Goal: Communication & Community: Answer question/provide support

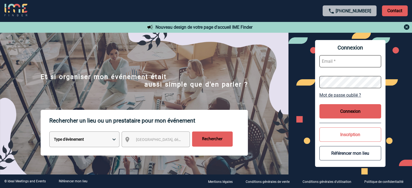
type input "jnetobogalho@ime-groupe.com"
click at [359, 108] on button "Connexion" at bounding box center [351, 111] width 62 height 14
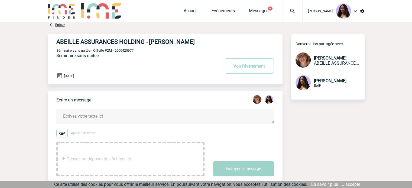
drag, startPoint x: 209, startPoint y: 43, endPoint x: 149, endPoint y: 45, distance: 60.0
click at [149, 45] on div "ABEILLE ASSURANCES HOLDING - [PERSON_NAME] Voir l'événement Séminaire sans nuit…" at bounding box center [169, 57] width 226 height 46
copy h4 "[PERSON_NAME]"
click at [58, 24] on link "Retour" at bounding box center [59, 25] width 9 height 4
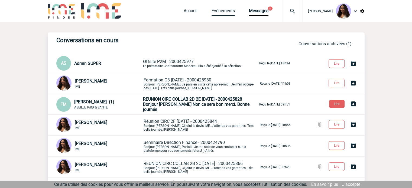
click at [218, 11] on link "Evénements" at bounding box center [223, 12] width 23 height 8
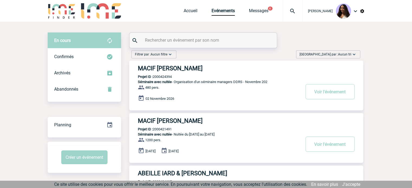
click at [176, 36] on div at bounding box center [203, 40] width 147 height 15
click at [173, 41] on input "text" at bounding box center [204, 40] width 121 height 8
paste input "176626875"
type input "176626875"
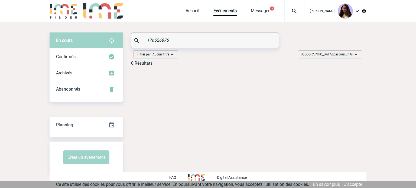
drag, startPoint x: 181, startPoint y: 37, endPoint x: 98, endPoint y: 37, distance: 83.8
click at [98, 37] on div "En cours En cours Confirmés Archivés Abandonnés En cours Confirmés Archivés Aba…" at bounding box center [208, 52] width 317 height 38
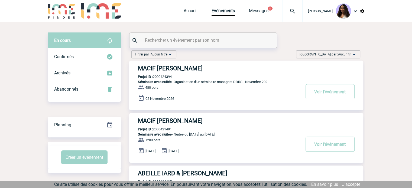
click at [173, 40] on input "text" at bounding box center [204, 40] width 121 height 8
paste input "2000425977"
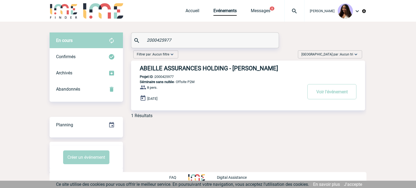
type input "2000425977"
click at [209, 70] on h3 "ABEILLE ASSURANCES HOLDING - Béatrice COPPENS" at bounding box center [221, 68] width 163 height 7
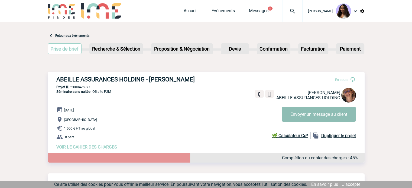
click at [324, 110] on button "Envoyer un message au client" at bounding box center [319, 114] width 74 height 15
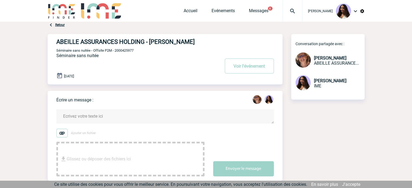
click at [77, 117] on textarea at bounding box center [165, 117] width 218 height 14
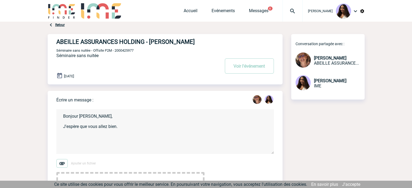
type textarea "Bonjour [PERSON_NAME], J'espère que vous allez bien."
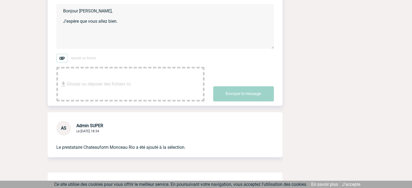
click at [73, 34] on textarea "Bonjour [PERSON_NAME], J'espère que vous allez bien." at bounding box center [165, 26] width 218 height 45
click at [198, 33] on textarea "Bonjour [PERSON_NAME], J'espère que vous allez bien. J'essaye de vous joindre d…" at bounding box center [165, 26] width 218 height 45
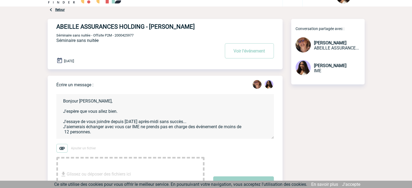
scroll to position [7, 0]
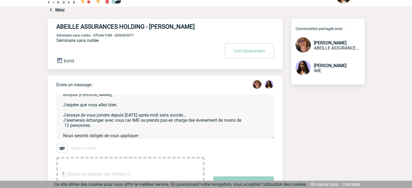
paste textarea "Frais -10 pax (22013) : 10% HT sur le HT (minimum facturé : 75,00€ HT)"
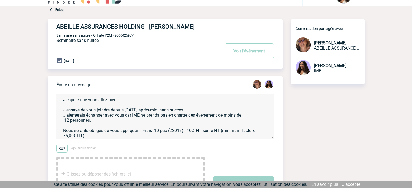
drag, startPoint x: 185, startPoint y: 133, endPoint x: 167, endPoint y: 133, distance: 17.4
click at [167, 133] on textarea "Bonjour [PERSON_NAME], J'espère que vous allez bien. J'essaye de vous joindre d…" at bounding box center [165, 116] width 218 height 45
click at [76, 111] on textarea "Bonjour [PERSON_NAME], J'espère que vous allez bien. J'essaye de vous joindre d…" at bounding box center [165, 116] width 218 height 45
click at [76, 116] on textarea "Bonjour [PERSON_NAME], J'espère que vous allez bien. J'essaye de vous joindre d…" at bounding box center [165, 116] width 218 height 45
drag, startPoint x: 78, startPoint y: 118, endPoint x: 101, endPoint y: 11, distance: 109.3
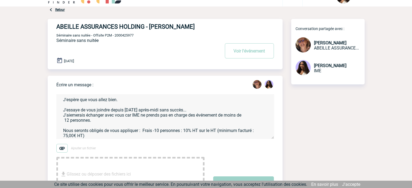
click at [159, 131] on textarea "Bonjour [PERSON_NAME], J'espère que vous allez bien. J'essaye de vous joindre d…" at bounding box center [165, 116] width 218 height 45
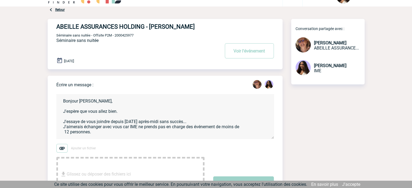
drag, startPoint x: 86, startPoint y: 139, endPoint x: 41, endPoint y: 84, distance: 70.9
click at [41, 84] on body "[PERSON_NAME] Accueil Evénements 8" at bounding box center [206, 182] width 412 height 395
paste textarea "J’espère que vous allez bien. J’essaie de vous joindre depuis [DATE] après-midi…"
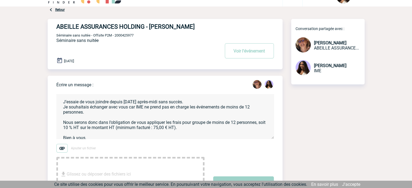
scroll to position [23, 0]
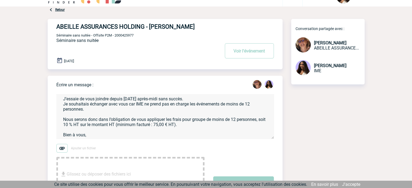
click at [186, 100] on textarea "Bonjour [PERSON_NAME], J’espère que vous allez bien. J’essaie de vous joindre d…" at bounding box center [165, 116] width 218 height 45
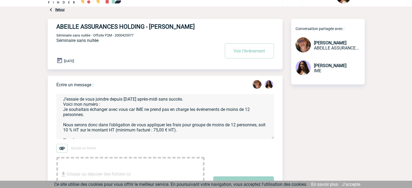
scroll to position [20, 0]
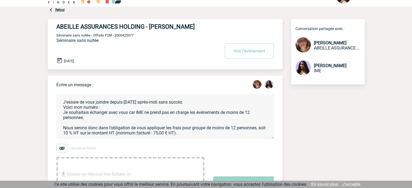
click at [113, 108] on textarea "Bonjour [PERSON_NAME], J’espère que vous allez bien. J’essaie de vous joindre d…" at bounding box center [165, 116] width 218 height 45
paste textarea "[PHONE_NUMBER] 82"
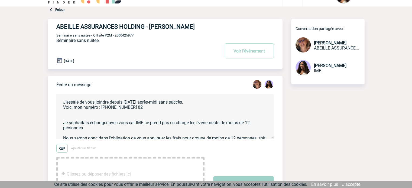
click at [115, 109] on textarea "Bonjour [PERSON_NAME], J’espère que vous allez bien. J’essaie de vous joindre d…" at bounding box center [165, 116] width 218 height 45
click at [61, 110] on textarea "Bonjour [PERSON_NAME], J’espère que vous allez bien. J’essaie de vous joindre d…" at bounding box center [165, 116] width 218 height 45
click at [65, 117] on textarea "Bonjour [PERSON_NAME], J’espère que vous allez bien. J’essaie de vous joindre d…" at bounding box center [165, 116] width 218 height 45
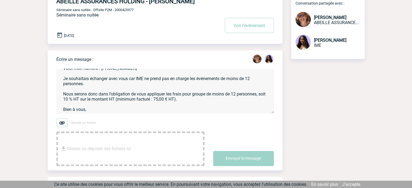
scroll to position [42, 0]
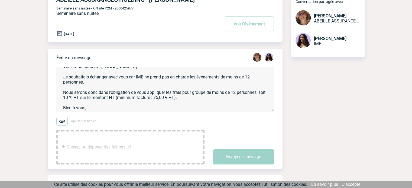
drag, startPoint x: 97, startPoint y: 111, endPoint x: 58, endPoint y: 108, distance: 39.2
click at [58, 108] on textarea "Bonjour [PERSON_NAME], J’espère que vous allez bien. J’essaie de vous joindre d…" at bounding box center [165, 89] width 218 height 45
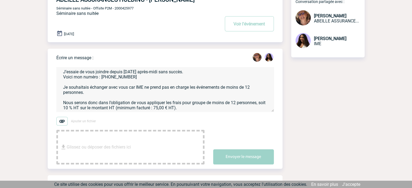
scroll to position [23, 0]
click at [209, 108] on textarea "Bonjour [PERSON_NAME], J’espère que vous allez bien. J’essaie de vous joindre d…" at bounding box center [165, 89] width 218 height 45
click at [209, 107] on textarea "Bonjour [PERSON_NAME], J’espère que vous allez bien. J’essaie de vous joindre d…" at bounding box center [165, 89] width 218 height 45
click at [255, 109] on textarea "Bonjour [PERSON_NAME], J’espère que vous allez bien. J’essaie de vous joindre d…" at bounding box center [165, 89] width 218 height 45
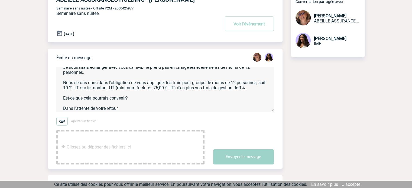
scroll to position [48, 0]
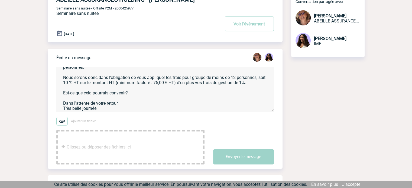
click at [105, 111] on textarea "Bonjour [PERSON_NAME], J’espère que vous allez bien. J’essaie de vous joindre d…" at bounding box center [165, 89] width 218 height 45
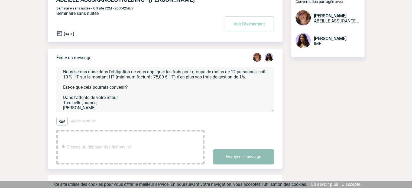
type textarea "Bonjour [PERSON_NAME], J’espère que vous allez bien. J’essaie de vous joindre d…"
click at [259, 155] on button "Envoyer le message" at bounding box center [243, 157] width 61 height 15
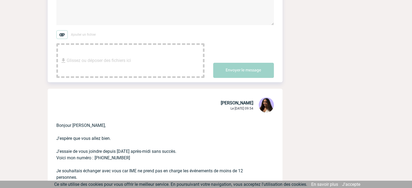
scroll to position [105, 0]
